Goal: Transaction & Acquisition: Subscribe to service/newsletter

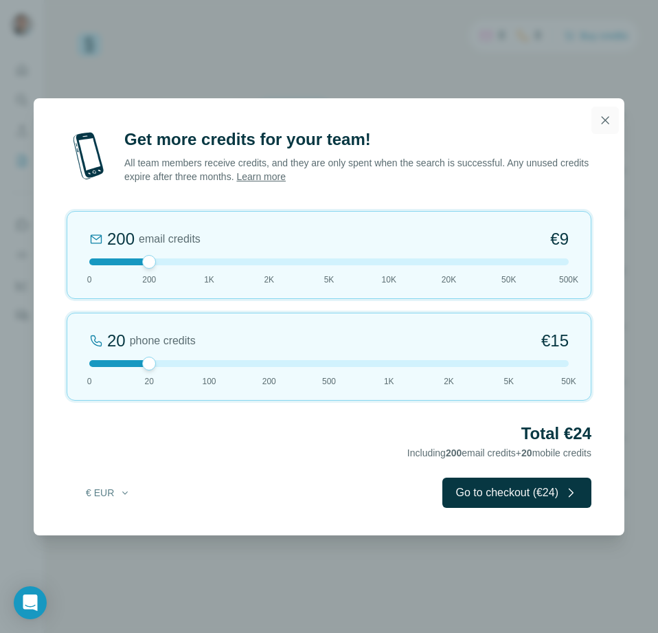
click at [603, 125] on icon "button" at bounding box center [606, 120] width 14 height 14
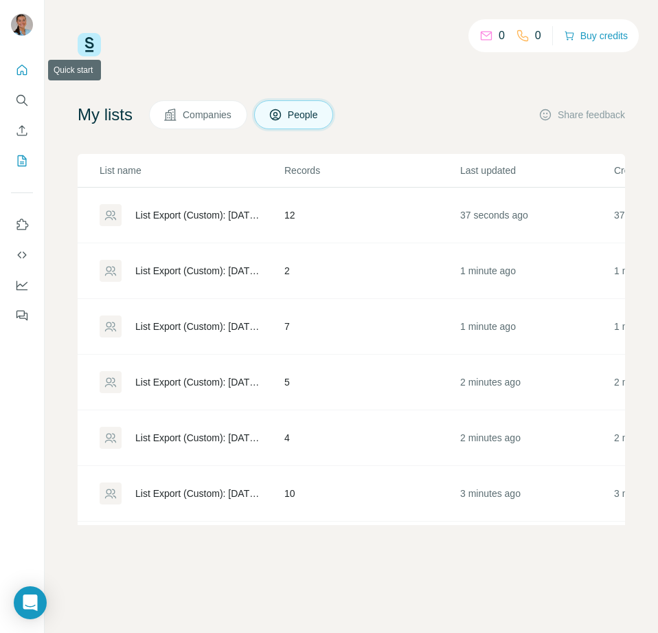
click at [24, 76] on icon "Quick start" at bounding box center [22, 70] width 14 height 14
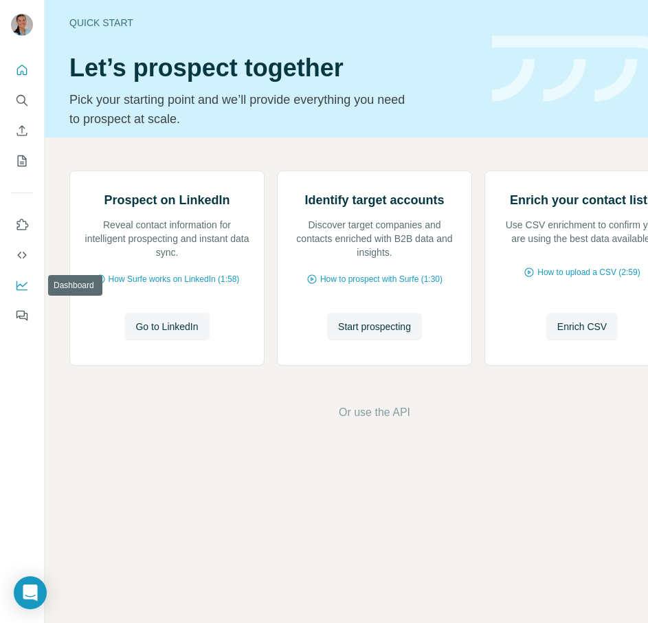
click at [23, 288] on icon "Dashboard" at bounding box center [22, 285] width 14 height 14
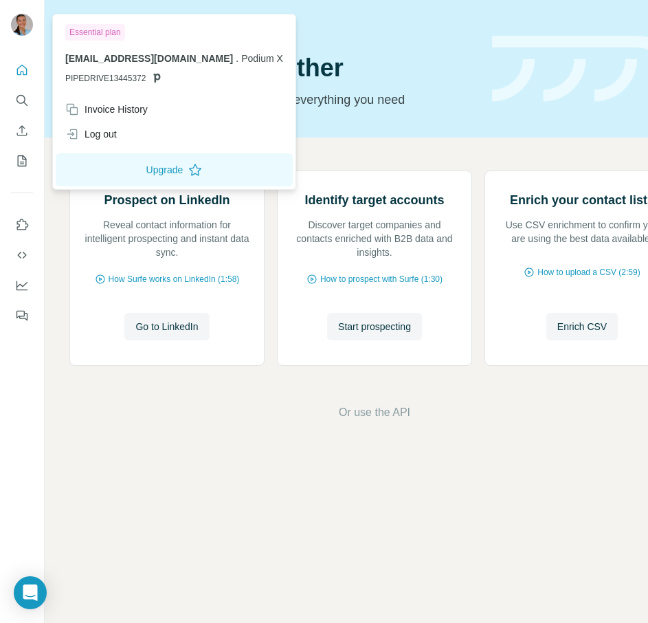
click at [24, 20] on img at bounding box center [22, 25] width 22 height 22
click at [93, 30] on div "Essential plan" at bounding box center [95, 32] width 60 height 16
click at [107, 34] on div "Essential plan" at bounding box center [95, 32] width 60 height 16
click at [140, 85] on div "Essential plan kennedymuff@podiumx.com . Podium X PIPEDRIVE13445372" at bounding box center [174, 57] width 237 height 80
drag, startPoint x: 391, startPoint y: 125, endPoint x: 397, endPoint y: 129, distance: 7.1
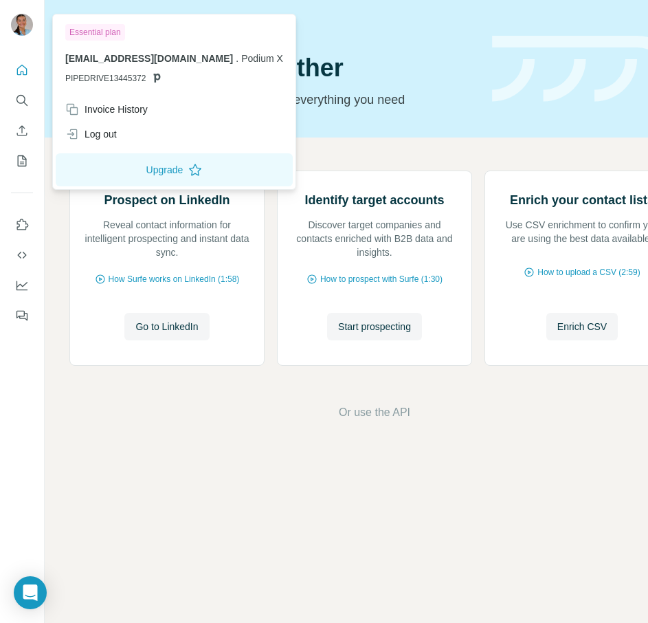
click at [396, 128] on p "Pick your starting point and we’ll provide everything you need to prospect at s…" at bounding box center [241, 109] width 344 height 38
